Goal: Task Accomplishment & Management: Manage account settings

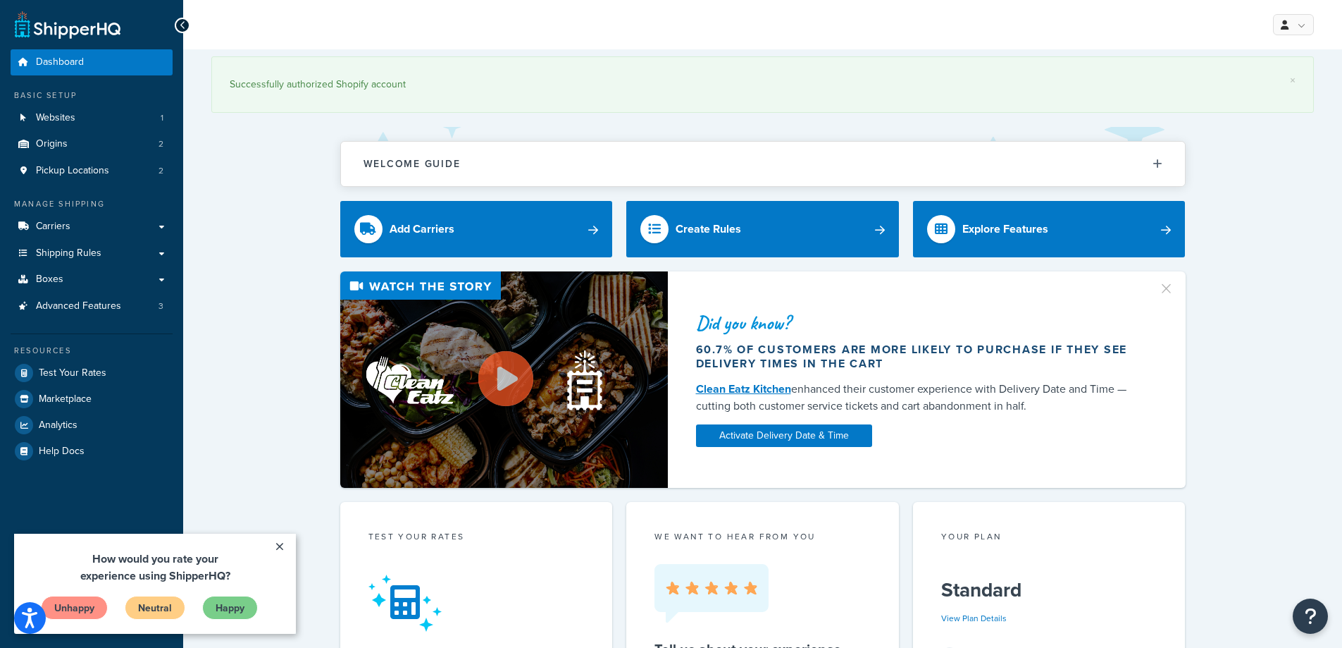
click at [310, 299] on div "Did you know? 60.7% of customers are more likely to purchase if they see delive…" at bounding box center [762, 379] width 1103 height 216
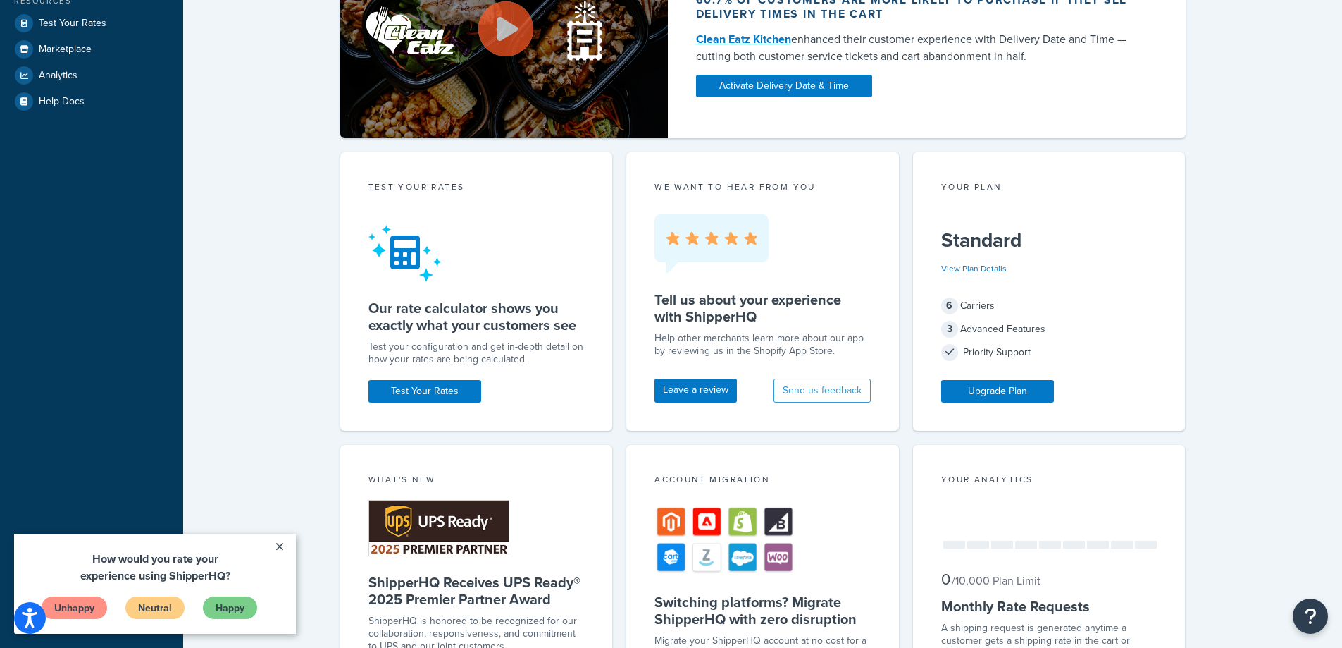
scroll to position [352, 0]
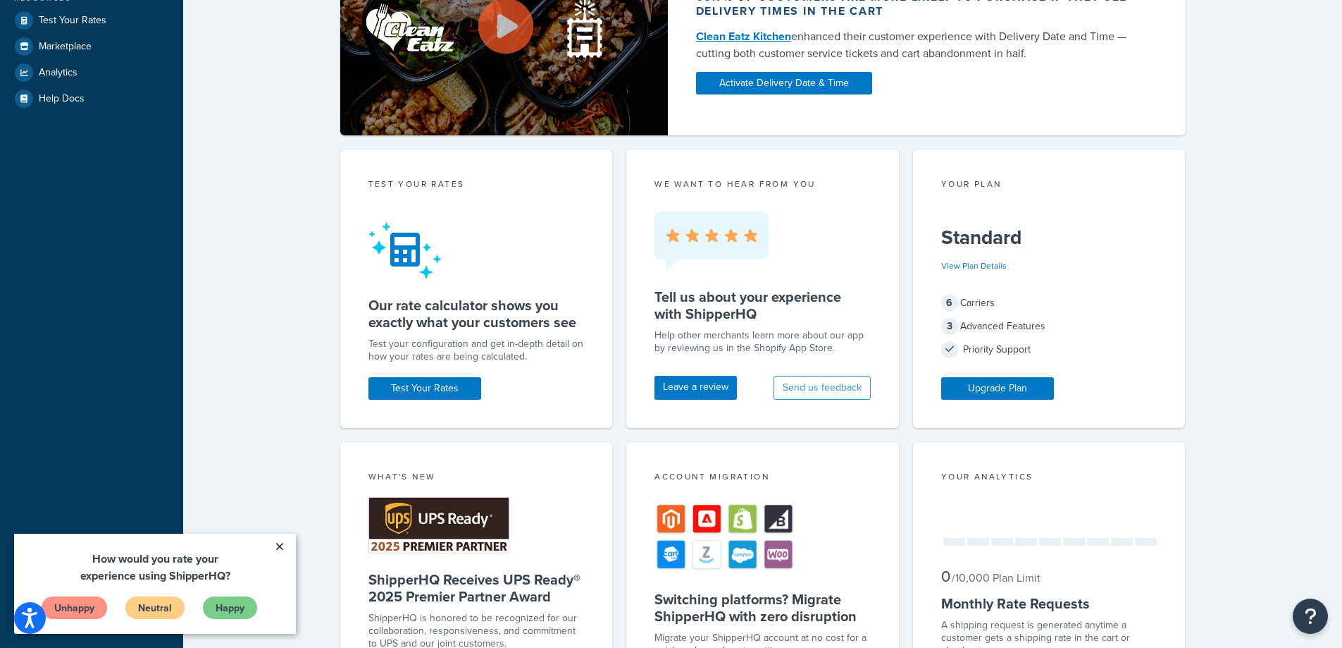
click at [278, 548] on link "×" at bounding box center [279, 545] width 25 height 25
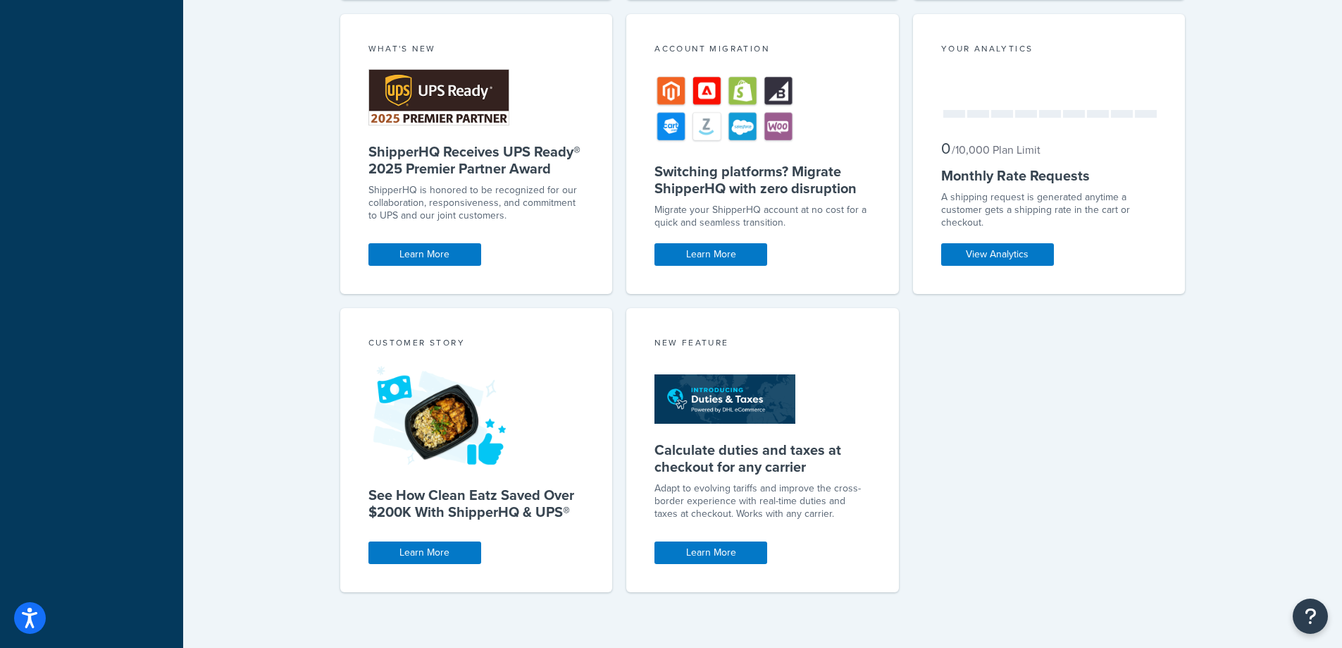
scroll to position [781, 0]
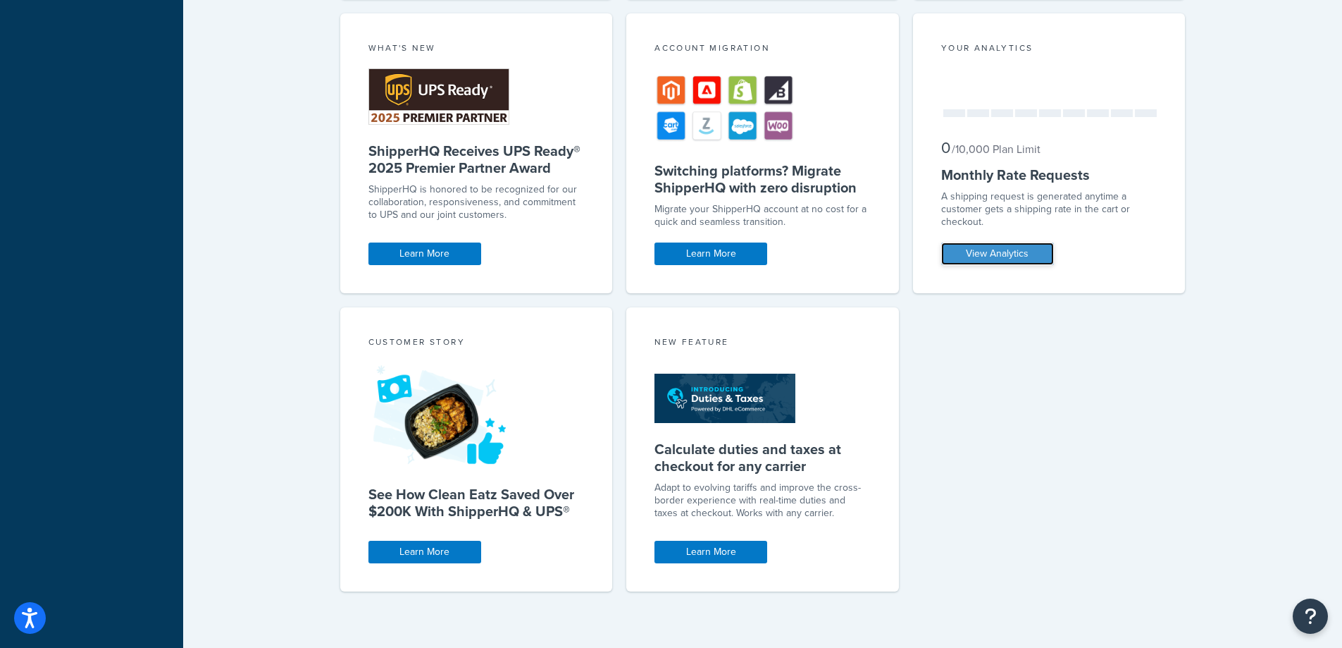
click at [994, 254] on link "View Analytics" at bounding box center [997, 253] width 113 height 23
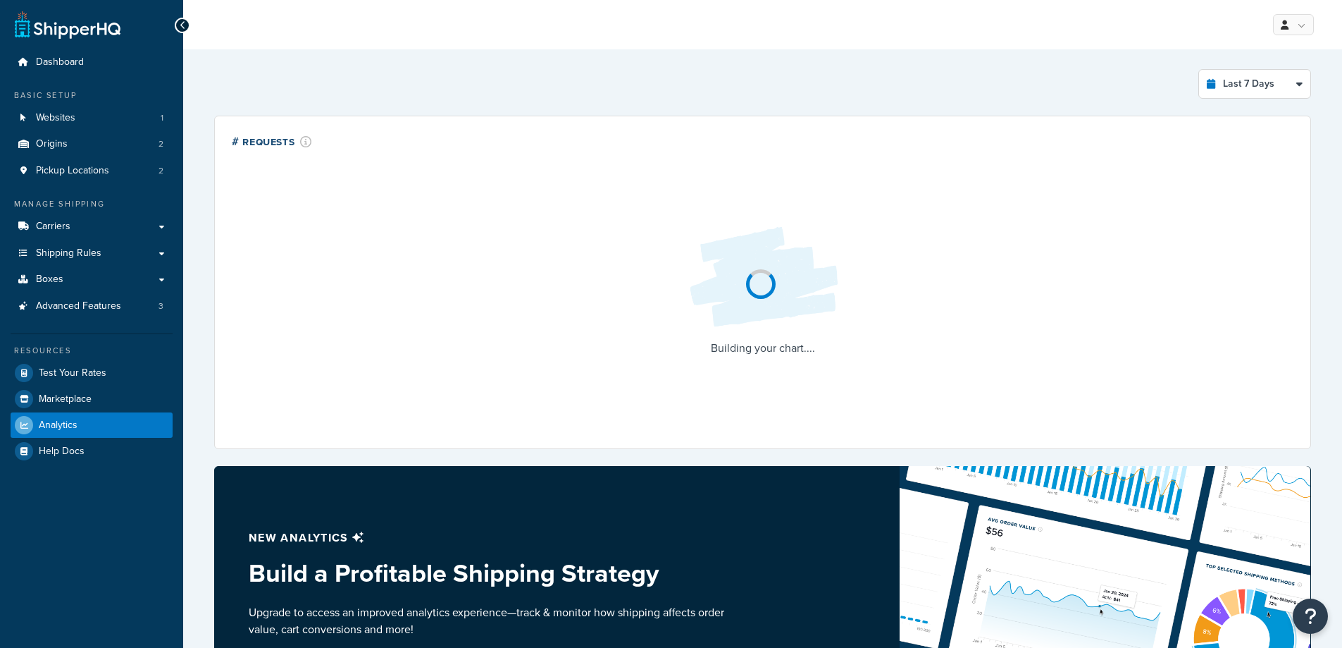
select select "last_7_days"
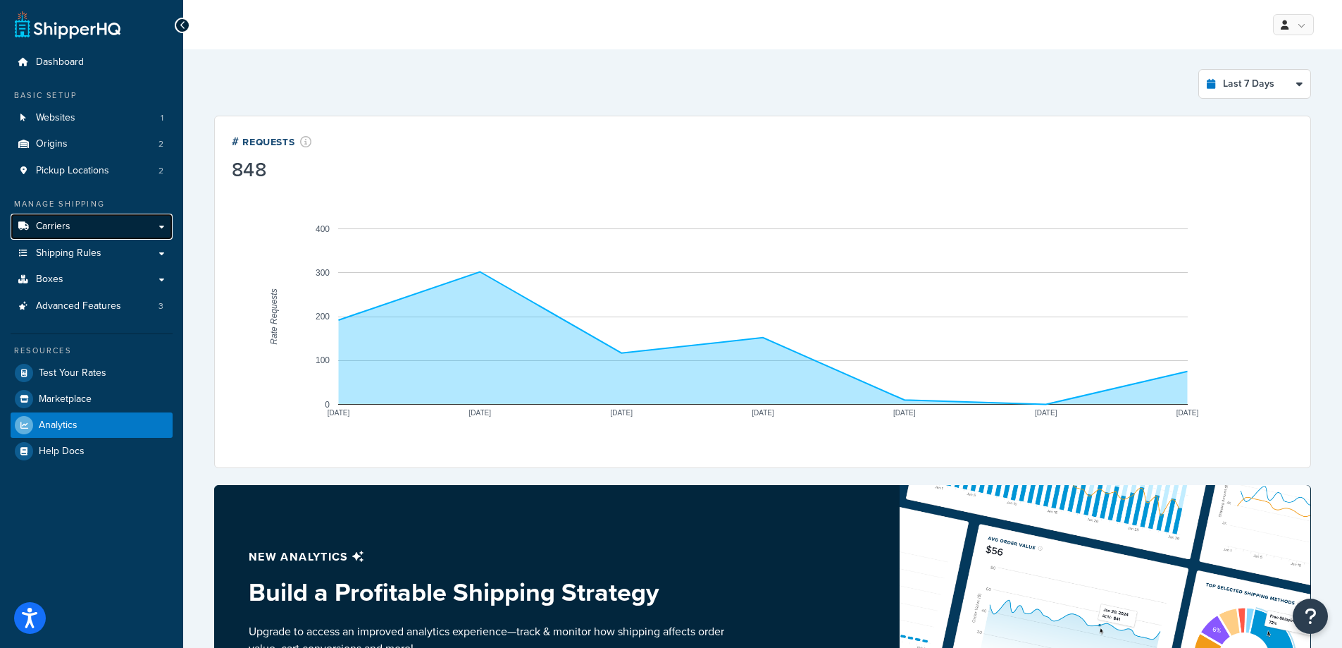
click at [52, 221] on span "Carriers" at bounding box center [53, 227] width 35 height 12
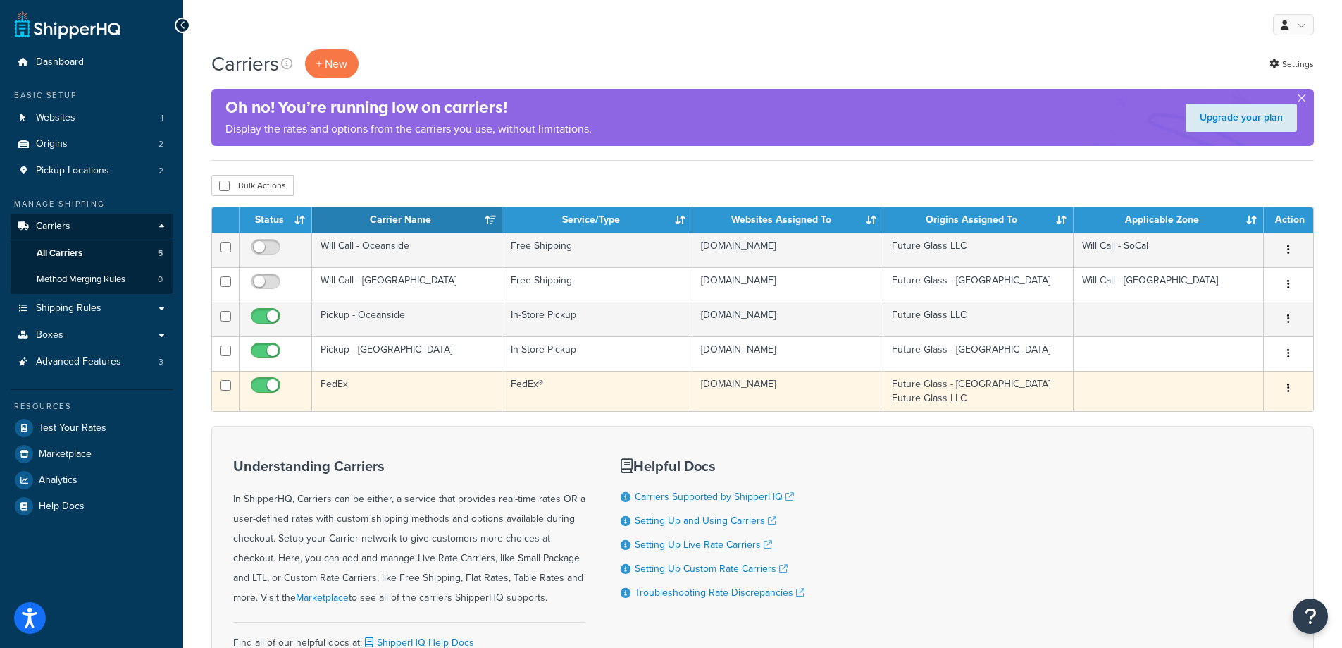
click at [1292, 392] on button "button" at bounding box center [1289, 388] width 20 height 23
click at [1217, 416] on link "Edit" at bounding box center [1231, 416] width 111 height 29
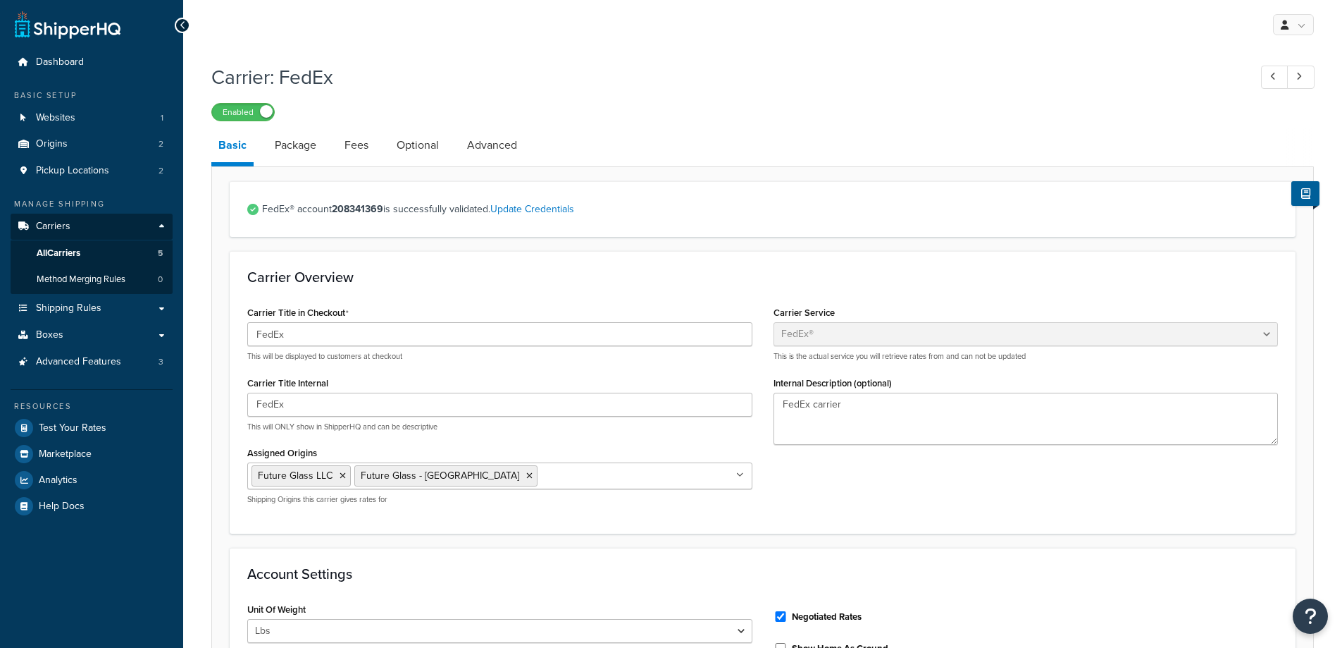
select select "fedEx"
select select "REGULAR_PICKUP"
select select "YOUR_PACKAGING"
click at [300, 145] on link "Package" at bounding box center [296, 145] width 56 height 34
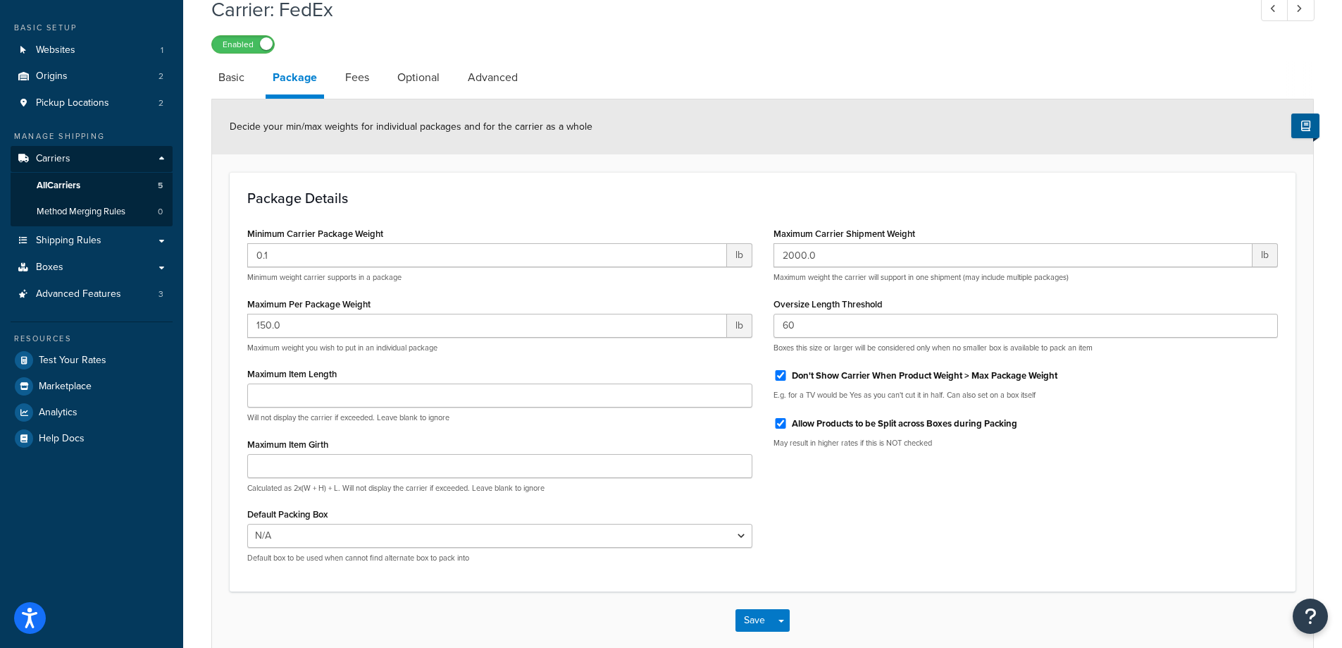
scroll to position [70, 0]
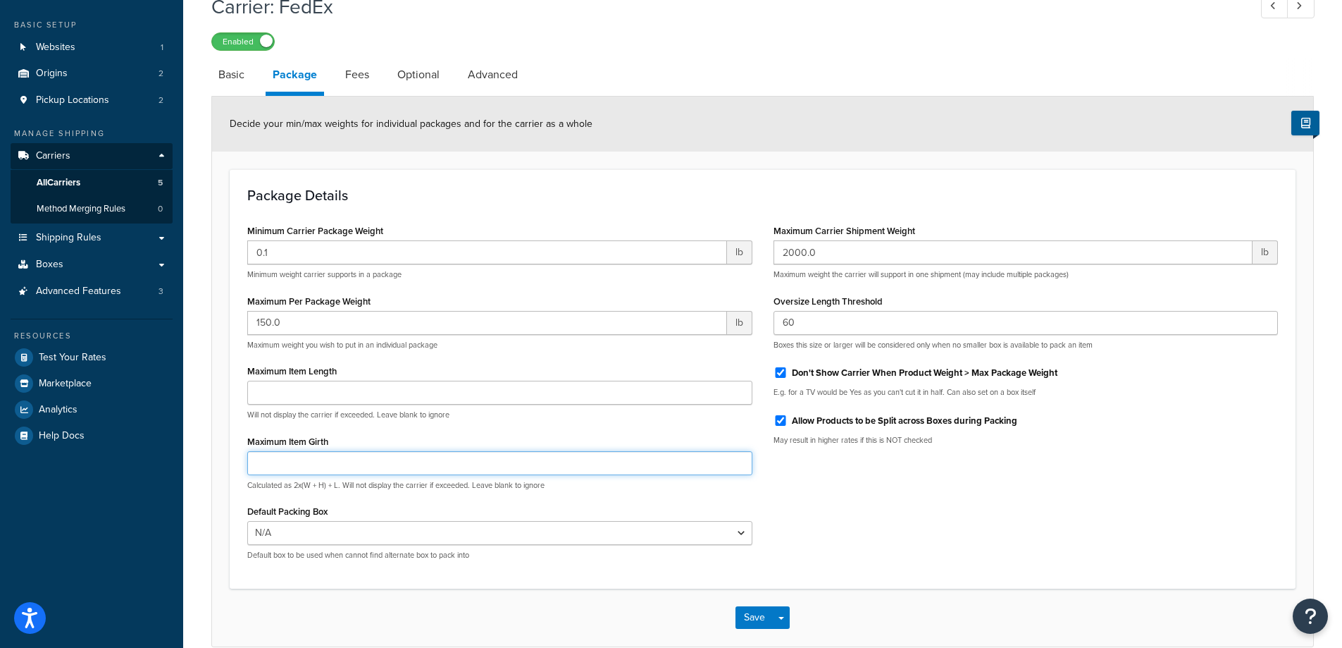
click at [261, 466] on input "Maximum Item Girth" at bounding box center [499, 463] width 505 height 24
type input "165"
click at [875, 557] on div "Minimum Carrier Package Weight 0.1 lb Minimum weight carrier supports in a pack…" at bounding box center [763, 396] width 1052 height 350
click at [753, 621] on button "Save" at bounding box center [755, 617] width 38 height 23
